Goal: Register for event/course

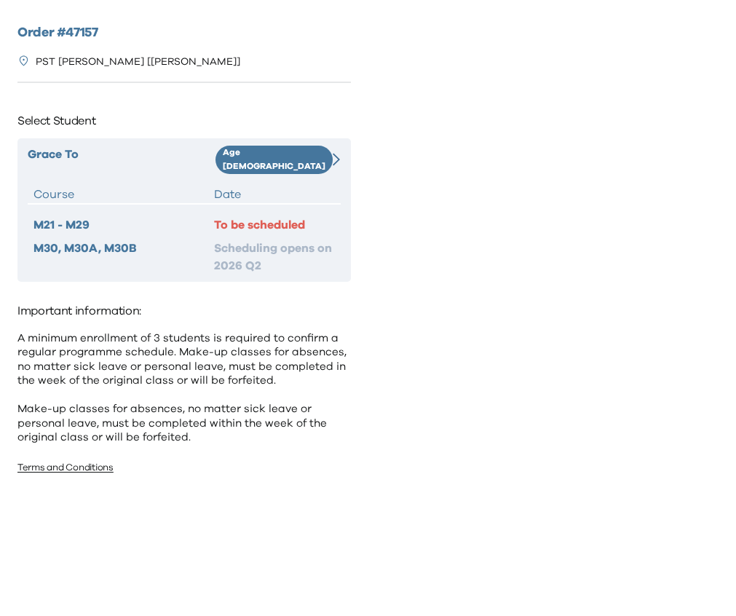
click at [305, 151] on div "Age [DEMOGRAPHIC_DATA]" at bounding box center [270, 160] width 109 height 28
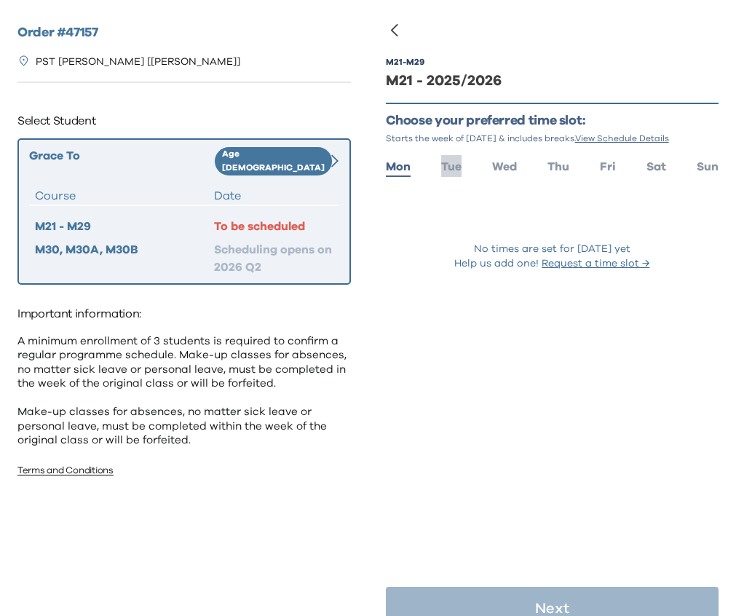
click at [442, 170] on span "Tue" at bounding box center [451, 167] width 20 height 12
click at [502, 165] on span "Wed" at bounding box center [504, 167] width 25 height 12
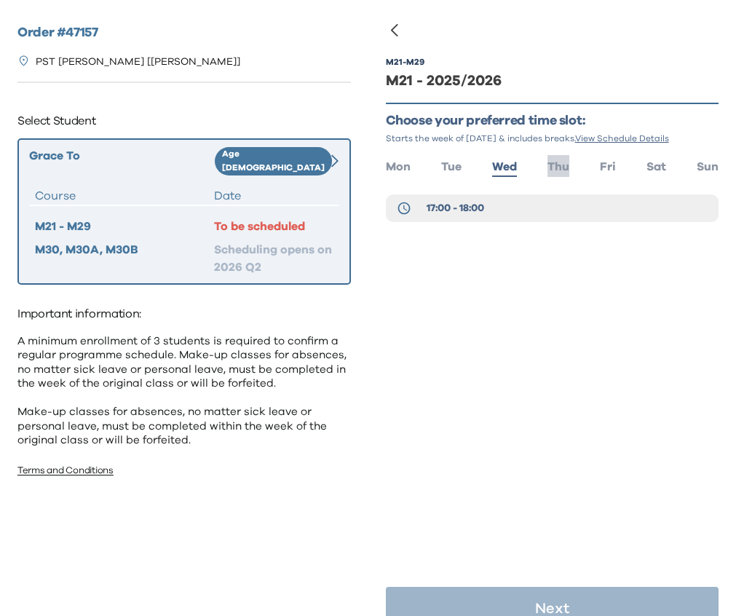
click at [554, 168] on span "Thu" at bounding box center [559, 167] width 22 height 12
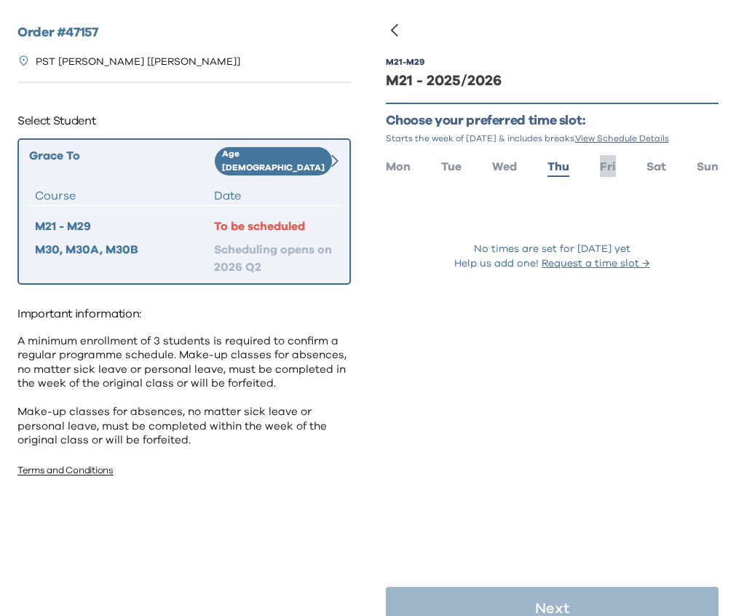
click at [606, 168] on span "Fri" at bounding box center [608, 167] width 16 height 12
click at [653, 168] on span "Sat" at bounding box center [657, 167] width 20 height 12
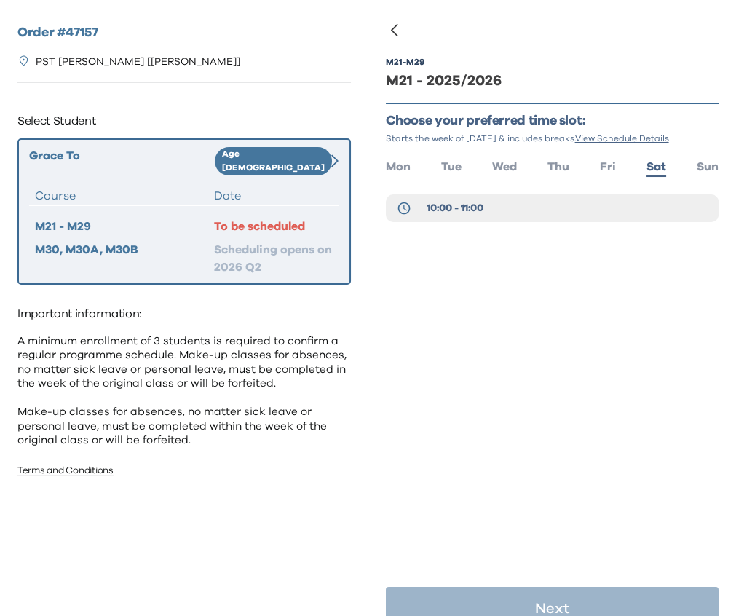
click at [693, 168] on ul "Mon Tue Wed Thu Fri Sat Sun" at bounding box center [553, 165] width 334 height 21
click at [452, 167] on span "Tue" at bounding box center [451, 167] width 20 height 12
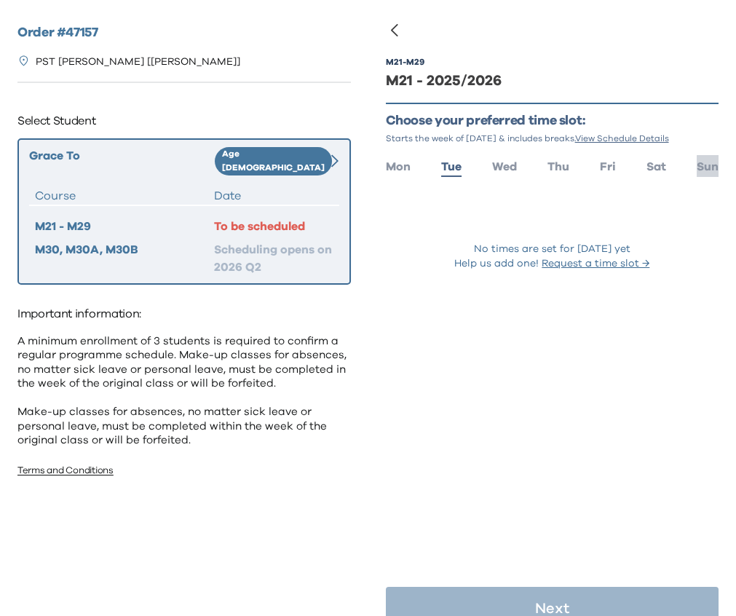
click at [709, 166] on span "Sun" at bounding box center [708, 167] width 22 height 12
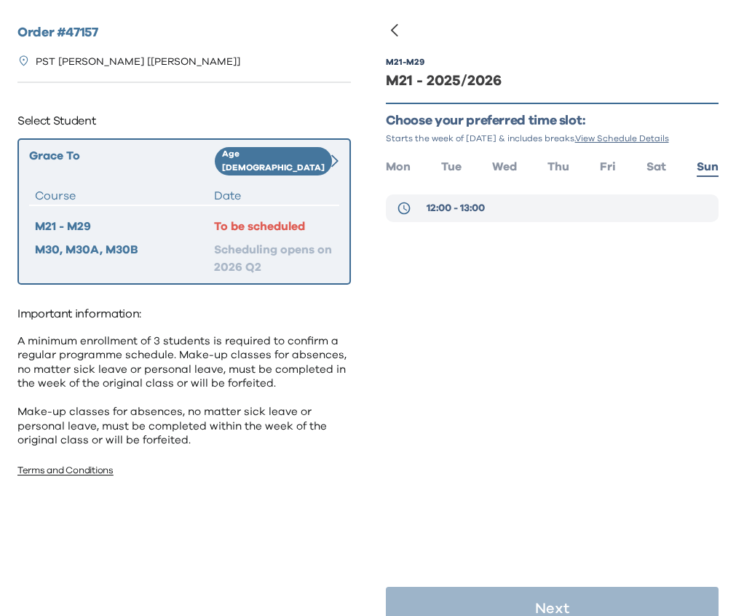
click at [482, 213] on span "12:00 - 13:00" at bounding box center [455, 208] width 58 height 15
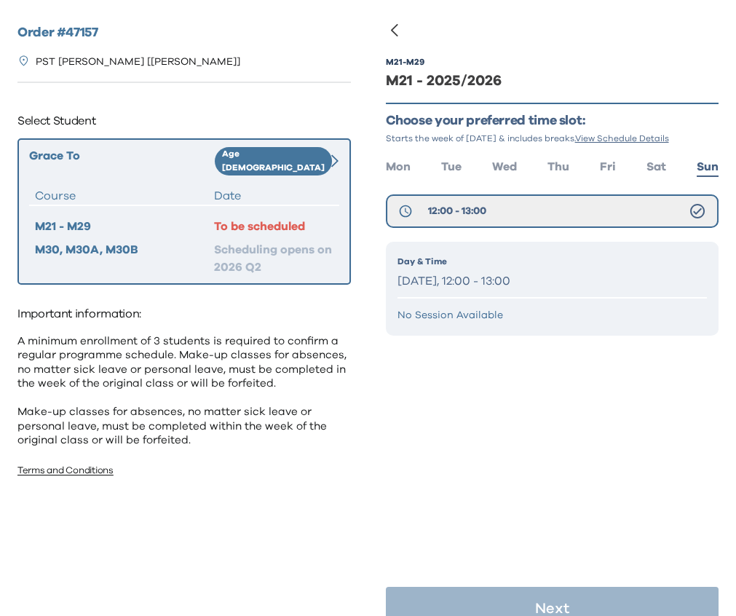
click at [473, 308] on p "No Session Available" at bounding box center [553, 315] width 310 height 15
